Goal: Task Accomplishment & Management: Use online tool/utility

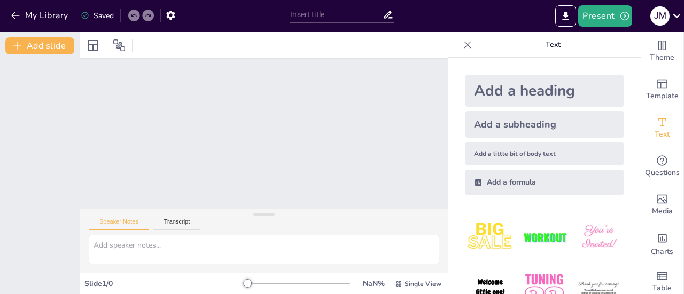
click at [266, 282] on div at bounding box center [298, 284] width 103 height 9
click at [264, 285] on div at bounding box center [298, 284] width 103 height 9
drag, startPoint x: 256, startPoint y: 285, endPoint x: 235, endPoint y: 285, distance: 21.4
click at [235, 285] on div "Slide 1 / 0 NaN % Single View" at bounding box center [264, 284] width 368 height 17
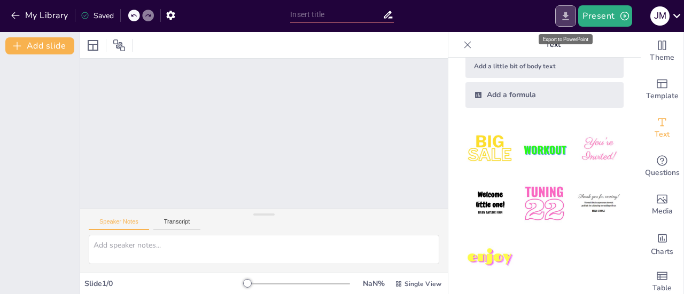
click at [563, 18] on icon "Export to PowerPoint" at bounding box center [565, 16] width 11 height 11
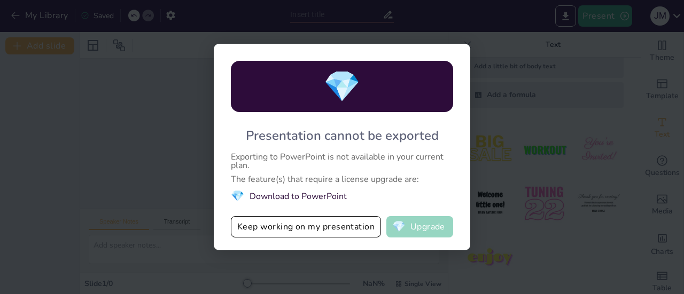
click at [415, 228] on button "💎 Upgrade" at bounding box center [419, 226] width 67 height 21
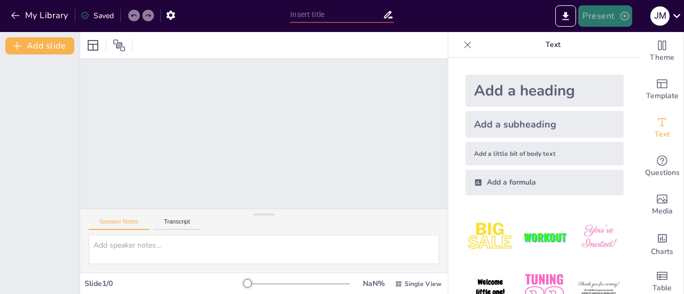
click at [600, 13] on button "Present" at bounding box center [604, 15] width 53 height 21
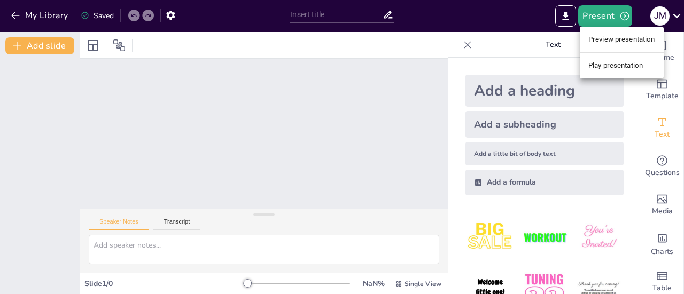
click at [629, 36] on li "Preview presentation" at bounding box center [622, 39] width 84 height 17
